Goal: Find specific page/section: Find specific page/section

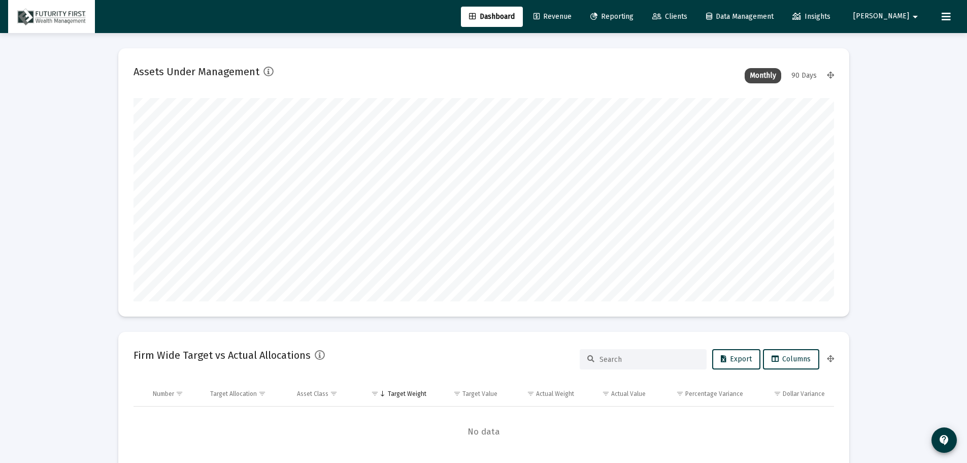
scroll to position [203, 377]
type input "[DATE]"
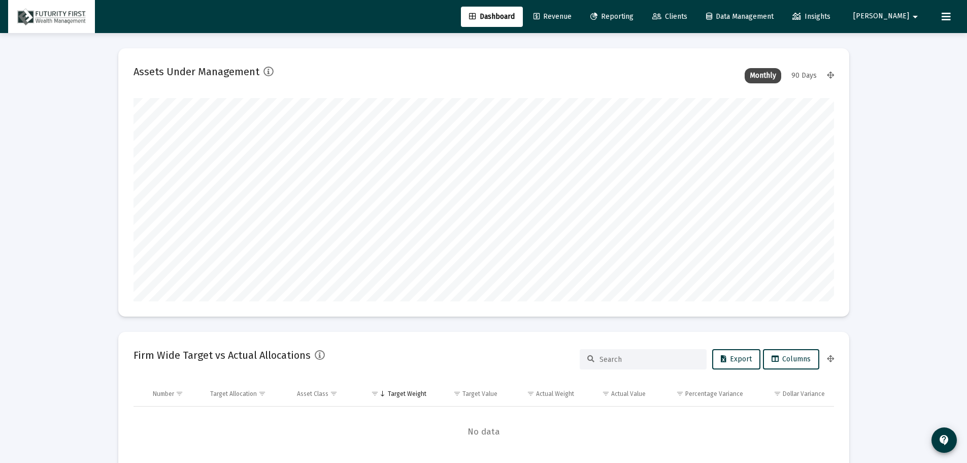
click at [688, 12] on span "Clients" at bounding box center [670, 16] width 35 height 9
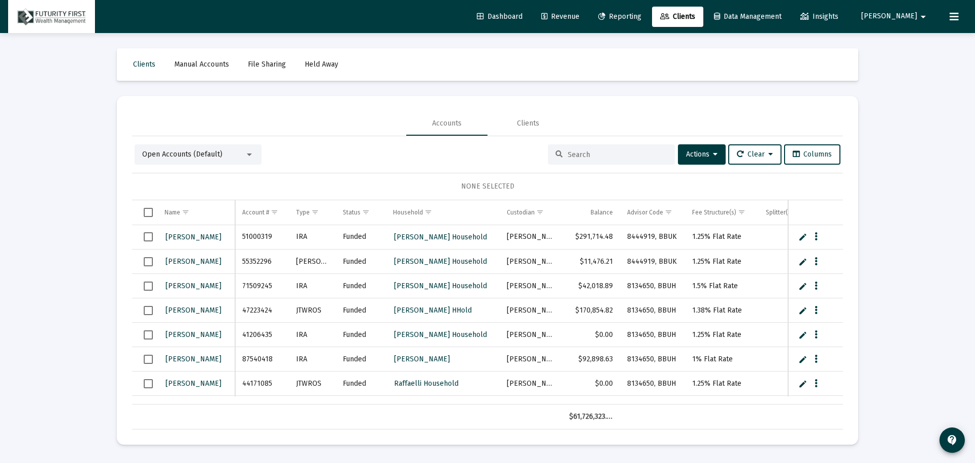
click at [588, 155] on input at bounding box center [618, 154] width 100 height 9
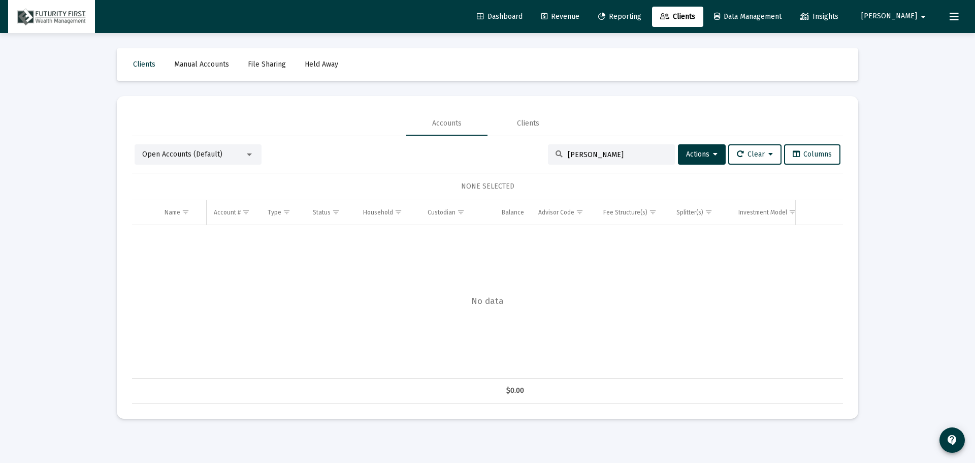
type input "[PERSON_NAME]"
